Goal: Task Accomplishment & Management: Use online tool/utility

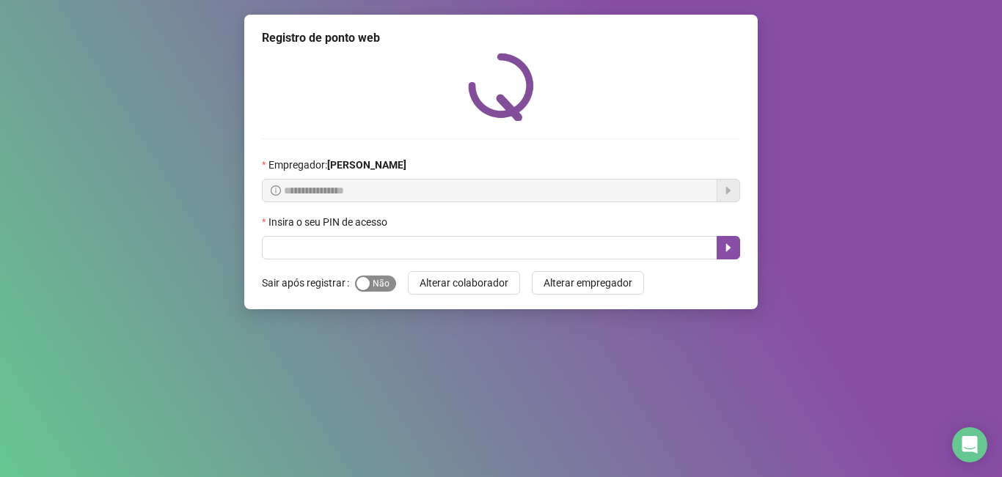
click at [357, 280] on div "button" at bounding box center [362, 283] width 13 height 13
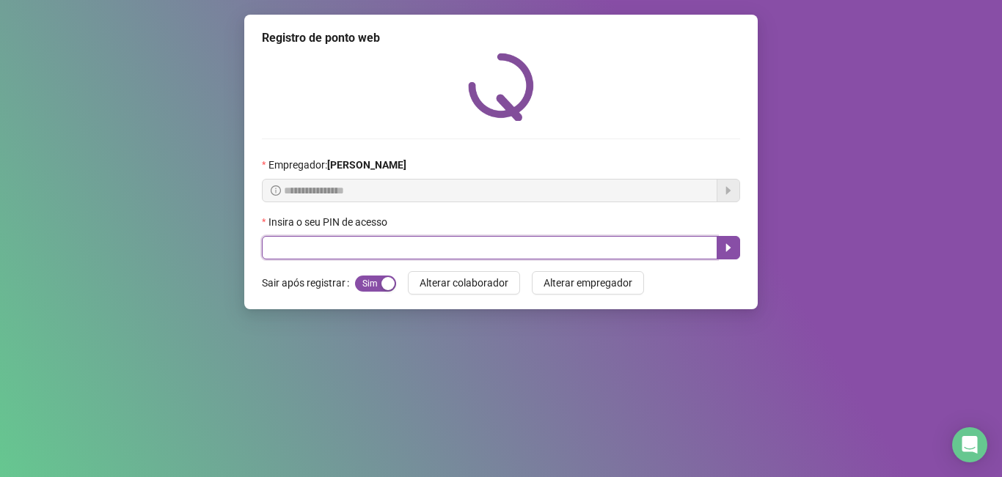
click at [328, 240] on input "text" at bounding box center [489, 247] width 455 height 23
type input "*****"
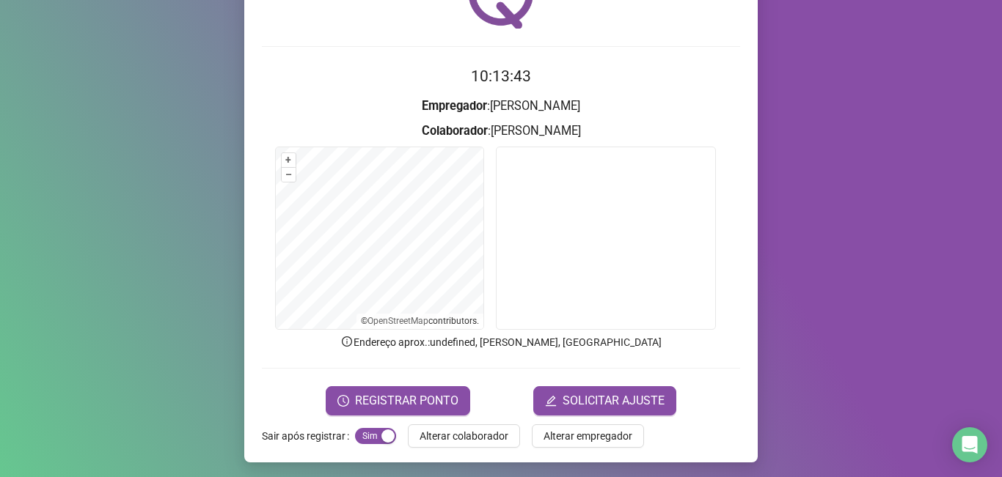
scroll to position [95, 0]
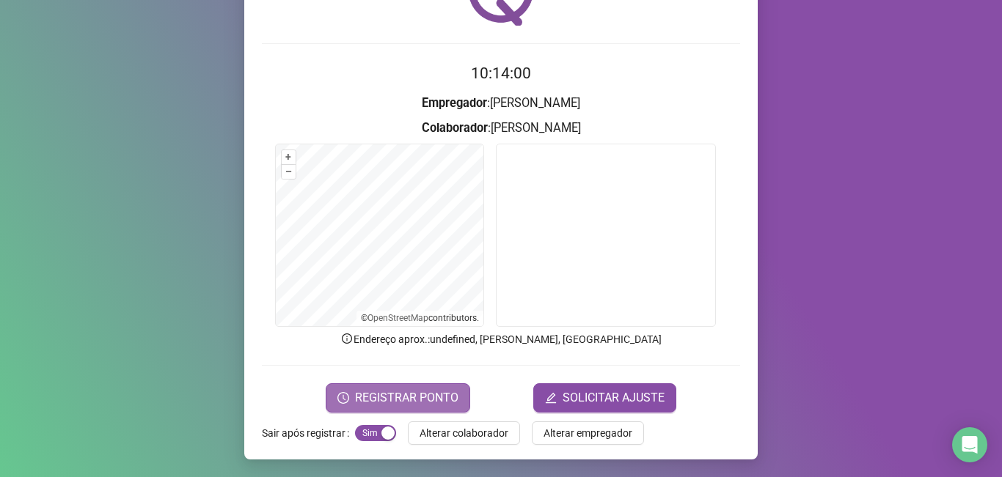
click at [391, 404] on span "REGISTRAR PONTO" at bounding box center [406, 398] width 103 height 18
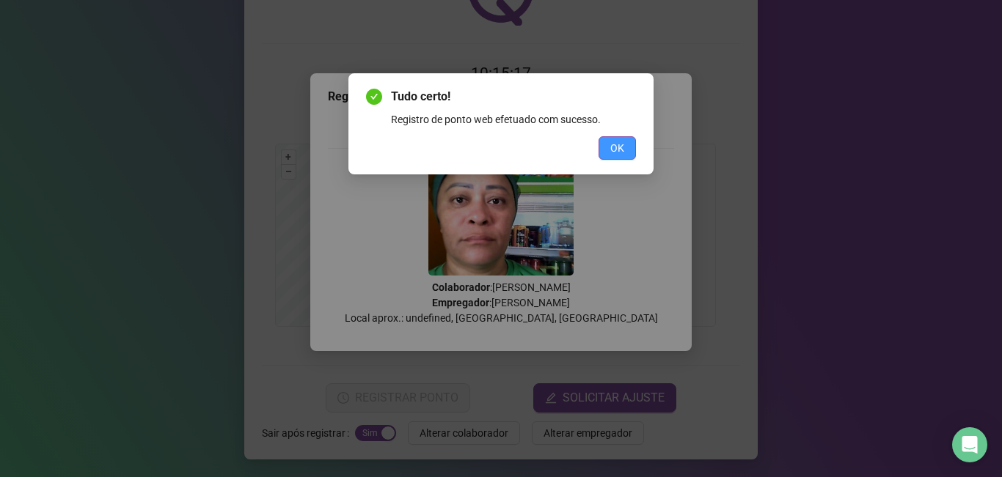
click at [617, 148] on span "OK" at bounding box center [617, 148] width 14 height 16
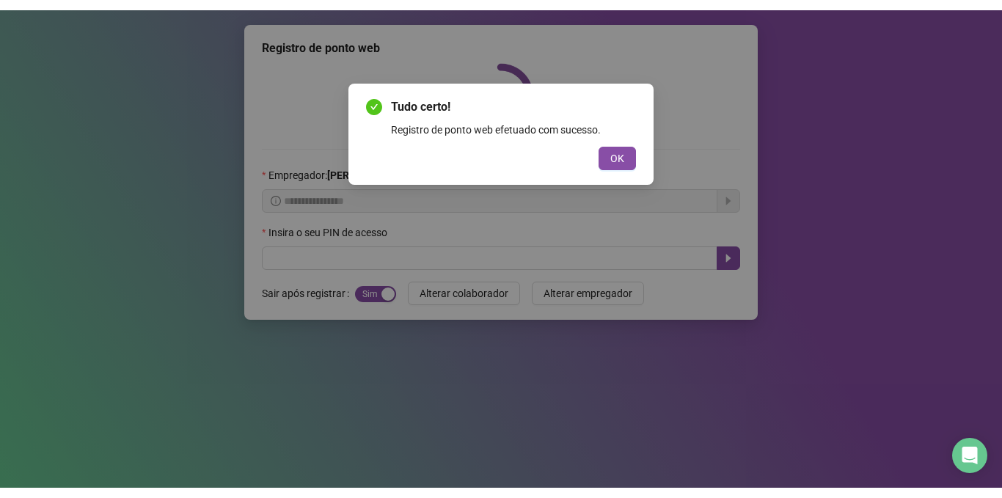
scroll to position [0, 0]
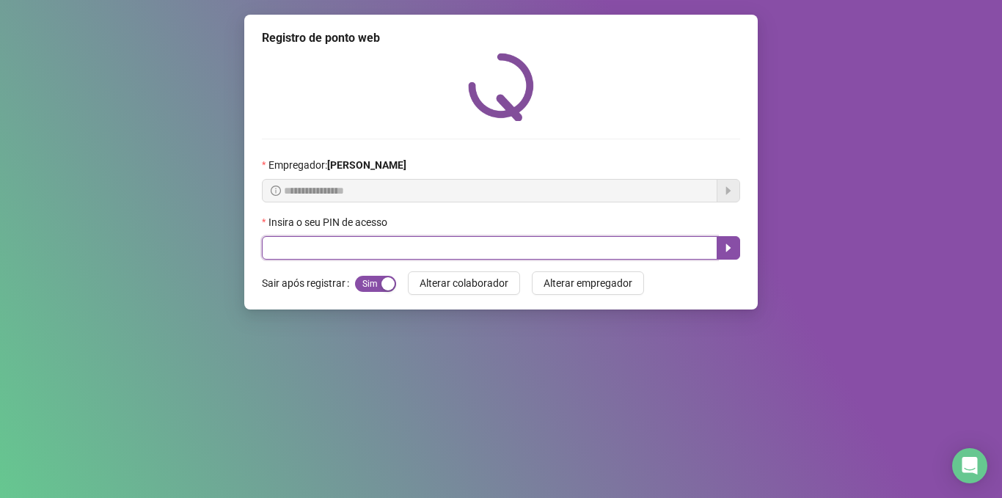
click at [312, 238] on input "text" at bounding box center [489, 247] width 455 height 23
type input "*****"
click at [739, 251] on button "button" at bounding box center [728, 247] width 23 height 23
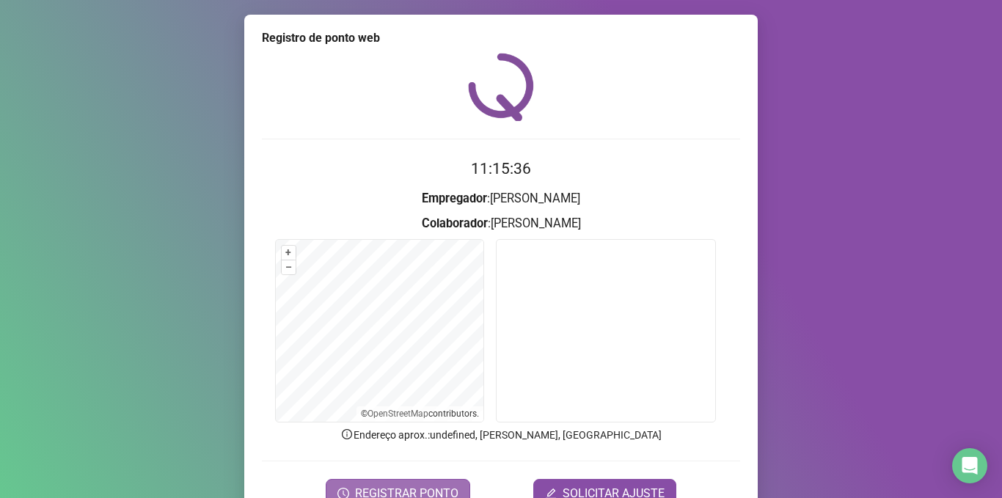
click at [445, 477] on span "REGISTRAR PONTO" at bounding box center [406, 494] width 103 height 18
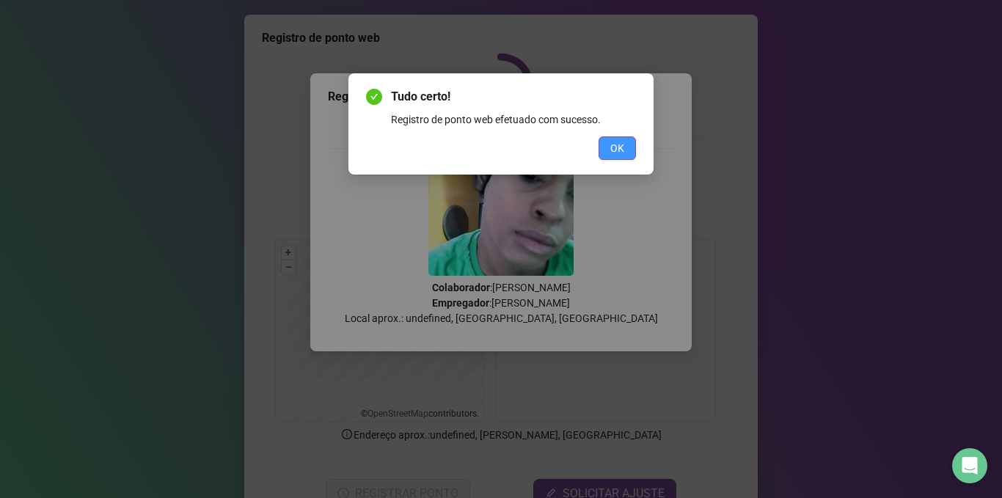
click at [626, 145] on button "OK" at bounding box center [616, 147] width 37 height 23
